Goal: Transaction & Acquisition: Purchase product/service

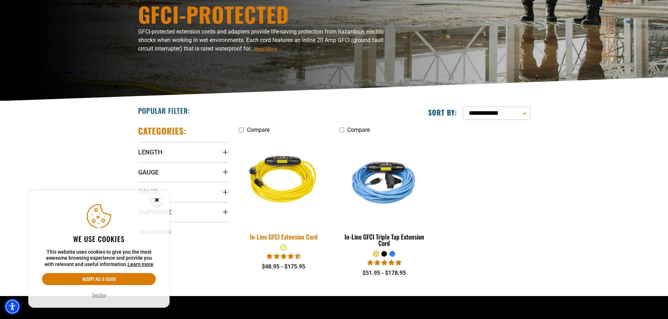
scroll to position [35, 0]
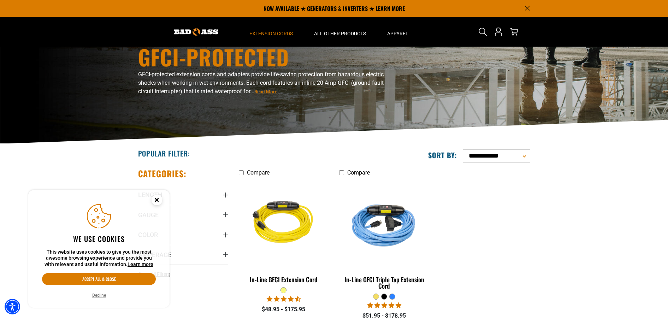
click at [265, 91] on span "Read More" at bounding box center [265, 91] width 23 height 5
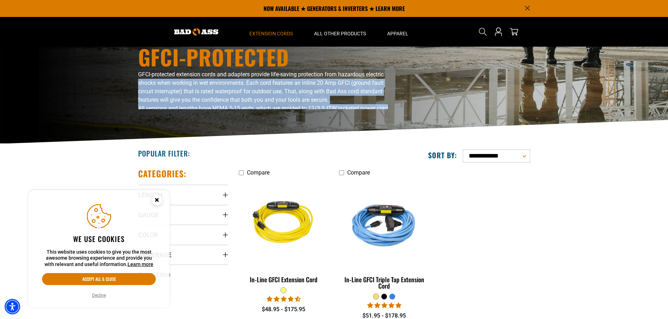
drag, startPoint x: 396, startPoint y: 76, endPoint x: 403, endPoint y: 112, distance: 37.1
click at [403, 112] on div "GFCI-Protected GFCI-protected extension cords and adapters provide life-saving …" at bounding box center [334, 77] width 668 height 132
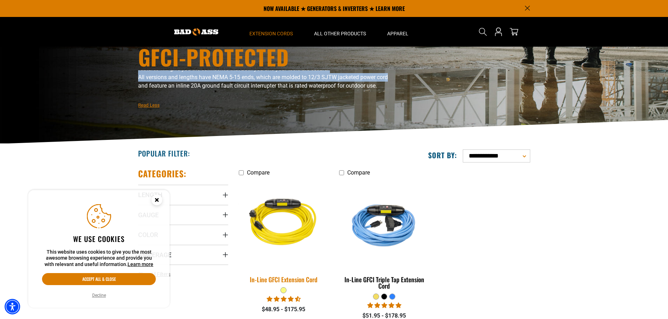
click at [294, 280] on div "In-Line GFCI Extension Cord" at bounding box center [284, 279] width 90 height 6
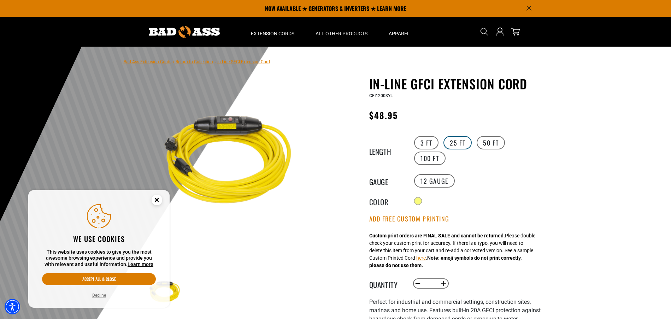
click at [457, 143] on label "25 FT" at bounding box center [457, 142] width 28 height 13
click at [427, 142] on label "3 FT" at bounding box center [426, 142] width 24 height 13
click at [455, 143] on label "25 FT" at bounding box center [457, 142] width 28 height 13
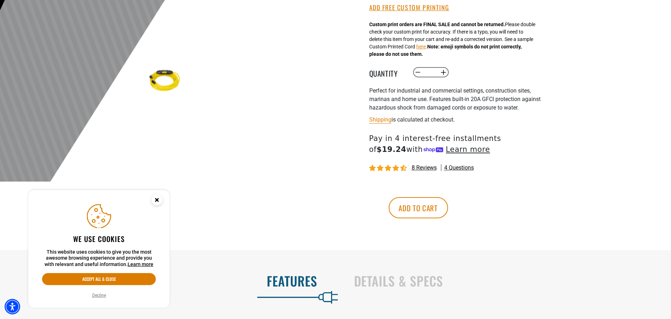
scroll to position [212, 0]
click at [423, 166] on span "8 reviews" at bounding box center [424, 167] width 25 height 7
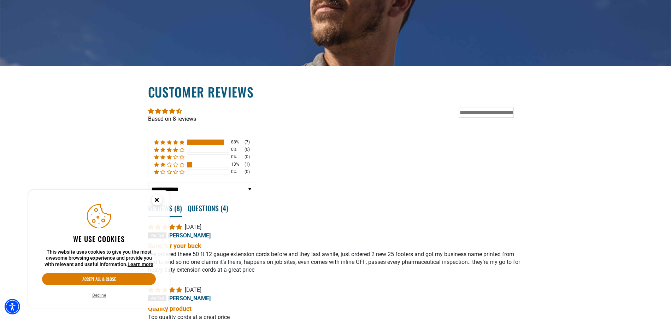
scroll to position [1167, 0]
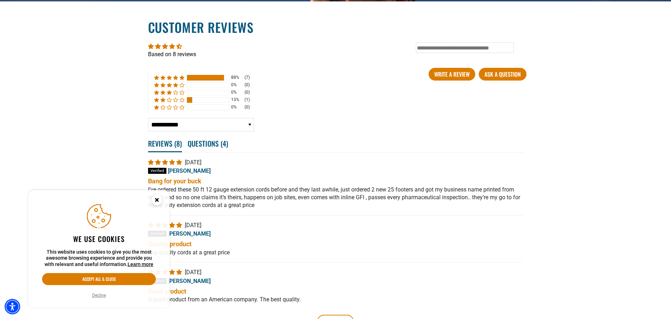
click at [156, 197] on circle "Close this option" at bounding box center [157, 200] width 11 height 11
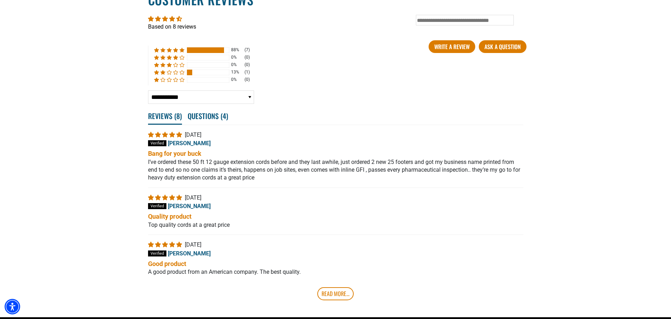
scroll to position [1238, 0]
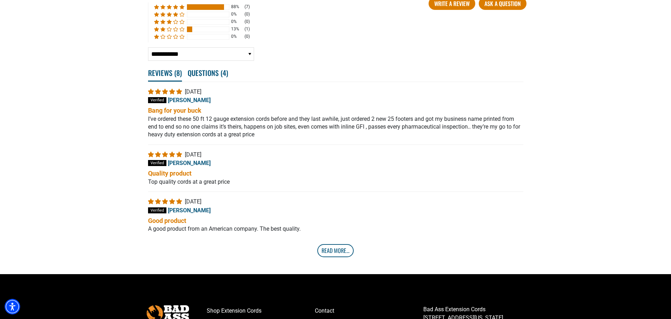
click at [332, 252] on link "Read More..." at bounding box center [335, 250] width 36 height 13
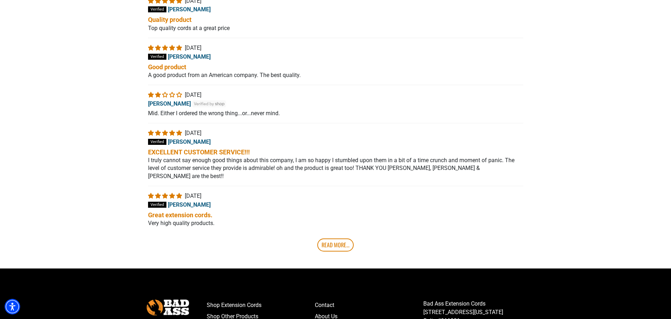
scroll to position [1415, 0]
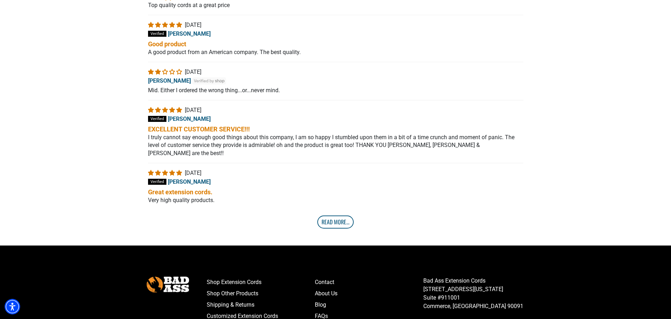
click at [338, 215] on link "Read More..." at bounding box center [335, 221] width 36 height 13
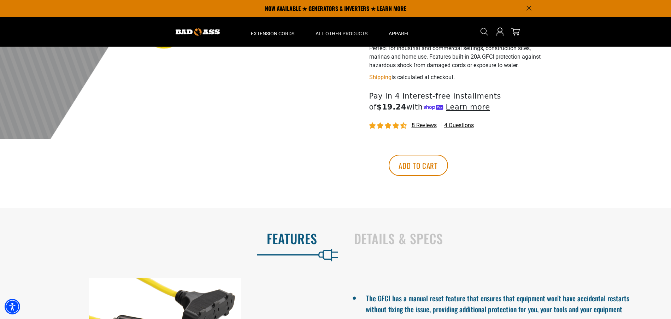
scroll to position [178, 0]
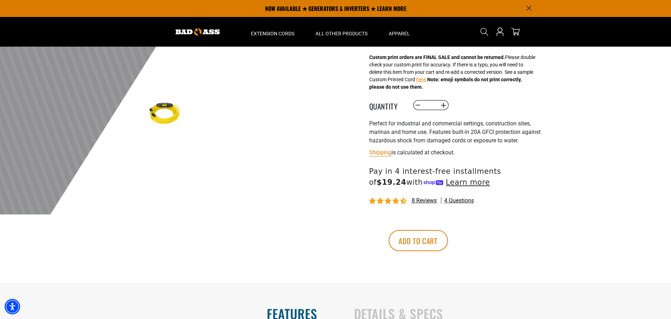
click at [459, 202] on span "4 questions" at bounding box center [459, 201] width 30 height 8
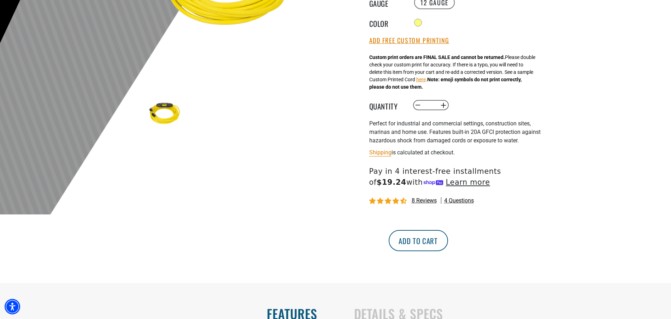
click at [448, 240] on button "Add to cart" at bounding box center [418, 240] width 59 height 21
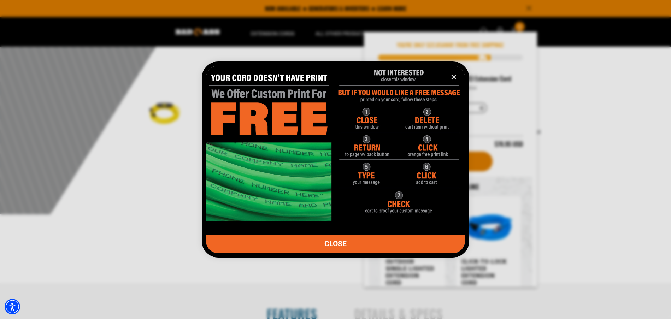
click at [455, 73] on icon "information" at bounding box center [453, 77] width 8 height 8
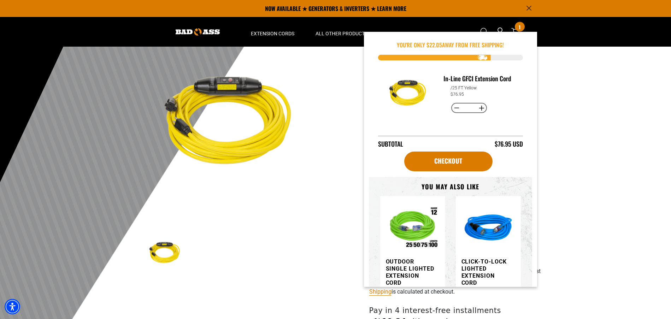
scroll to position [0, 0]
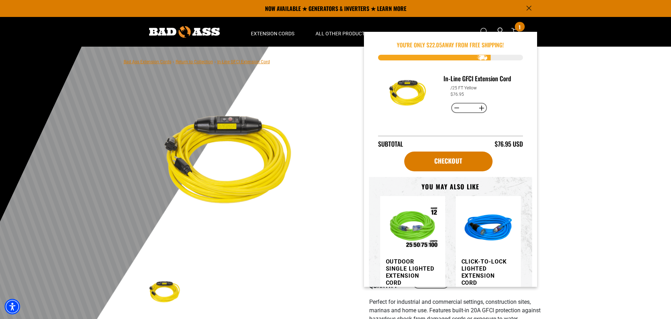
click at [581, 112] on div at bounding box center [335, 220] width 671 height 346
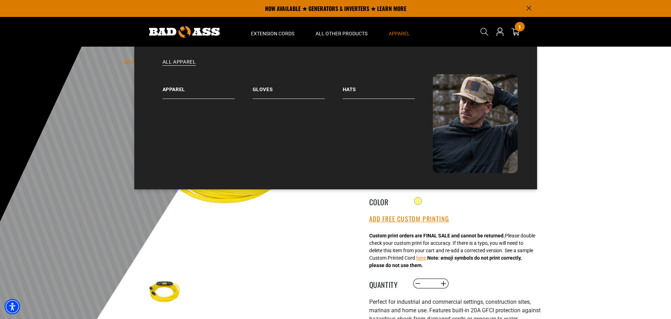
click at [394, 31] on span "Apparel" at bounding box center [399, 33] width 21 height 6
click at [176, 87] on link "Apparel" at bounding box center [207, 86] width 90 height 25
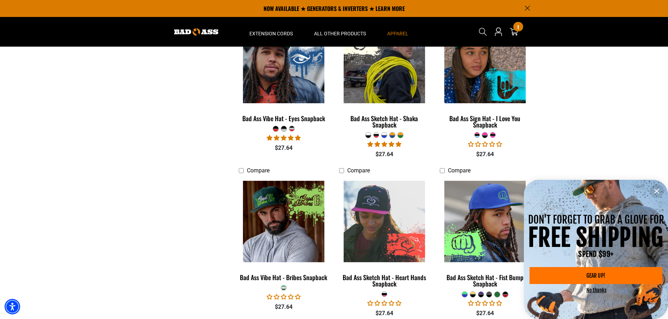
scroll to position [212, 0]
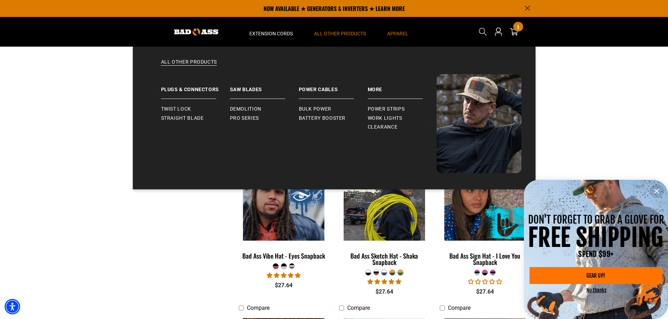
click at [336, 30] on summary "All Other Products" at bounding box center [339, 32] width 73 height 30
click at [385, 126] on span "Clearance" at bounding box center [383, 127] width 30 height 6
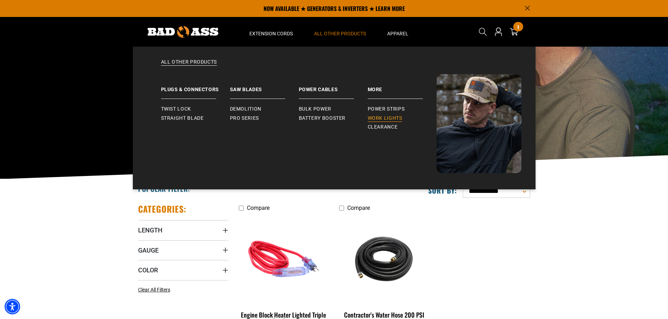
click at [386, 118] on span "Work Lights" at bounding box center [385, 118] width 35 height 6
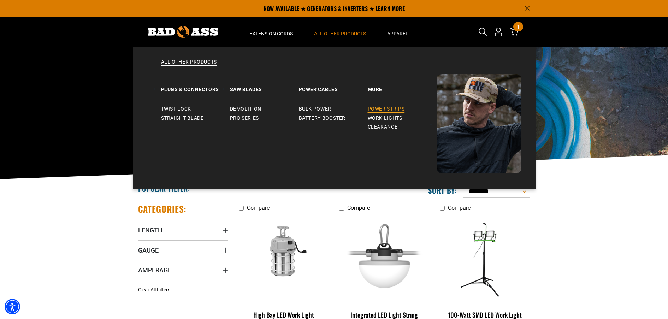
click at [379, 109] on span "Power Strips" at bounding box center [386, 109] width 37 height 6
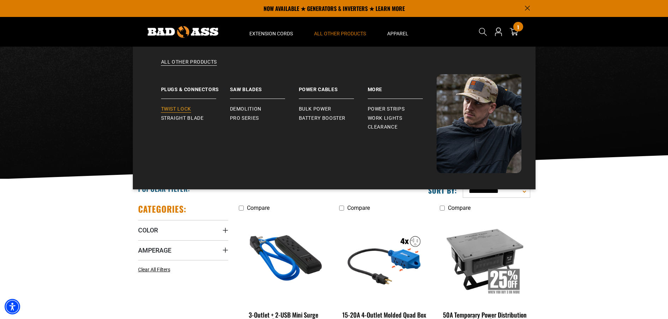
click at [184, 108] on span "Twist Lock" at bounding box center [176, 109] width 30 height 6
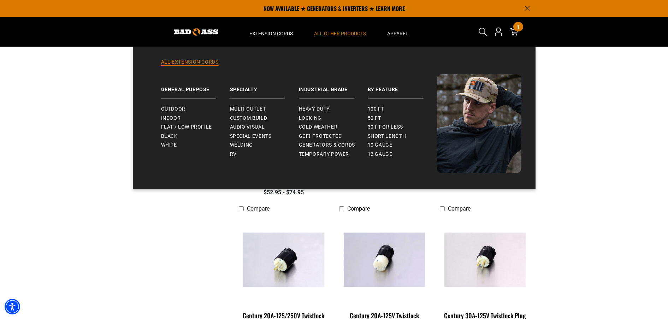
scroll to position [389, 0]
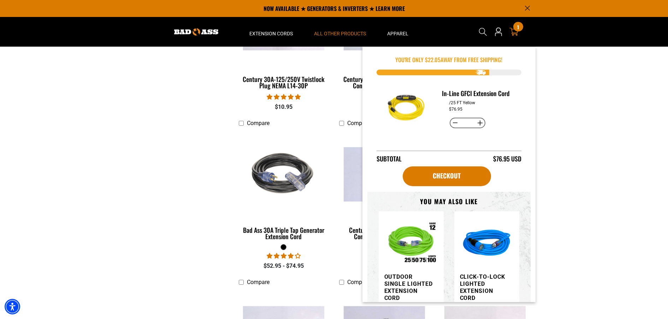
click at [517, 30] on span "1" at bounding box center [518, 26] width 2 height 5
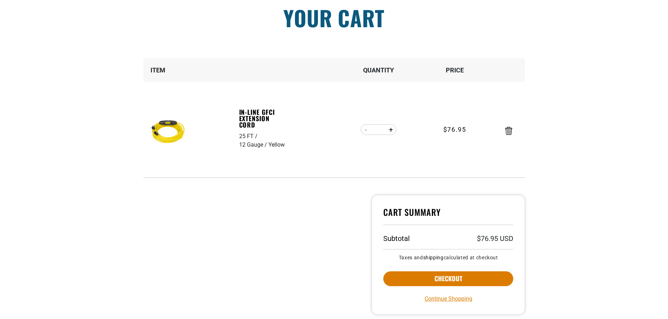
scroll to position [106, 0]
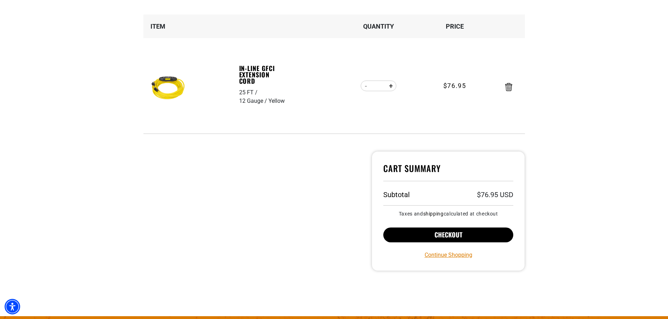
click at [443, 235] on button "Checkout" at bounding box center [448, 234] width 130 height 15
